Goal: Unclear

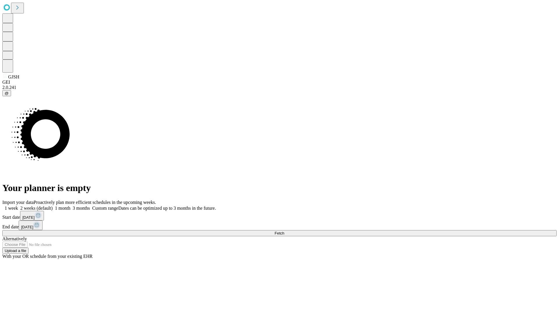
click at [284, 231] on span "Fetch" at bounding box center [280, 233] width 10 height 4
